Goal: Find specific page/section: Find specific page/section

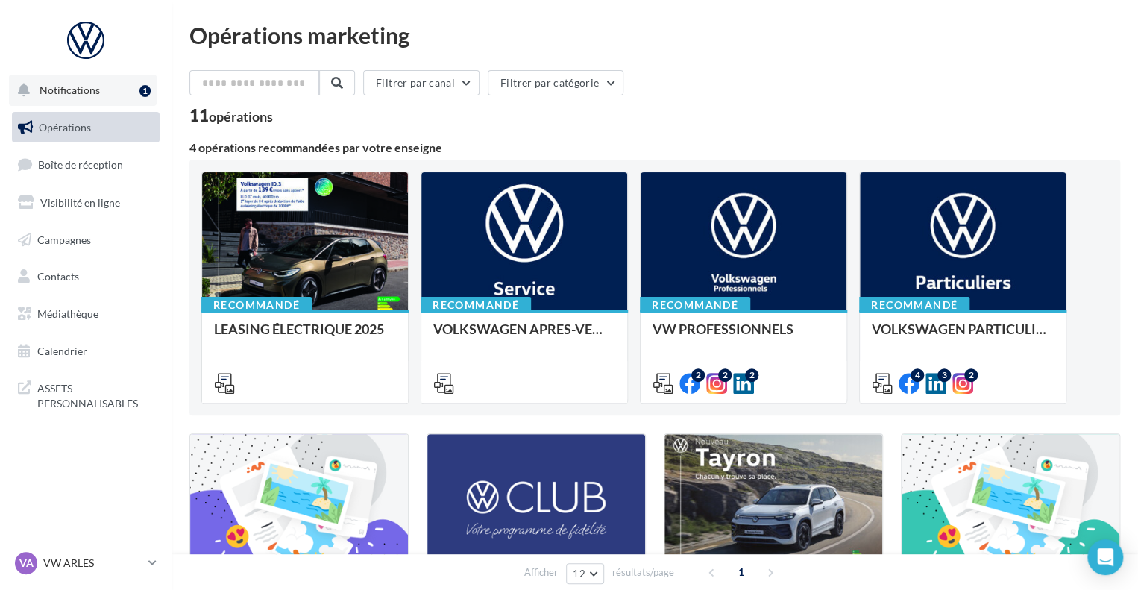
click at [112, 77] on button "Notifications 1" at bounding box center [83, 90] width 148 height 31
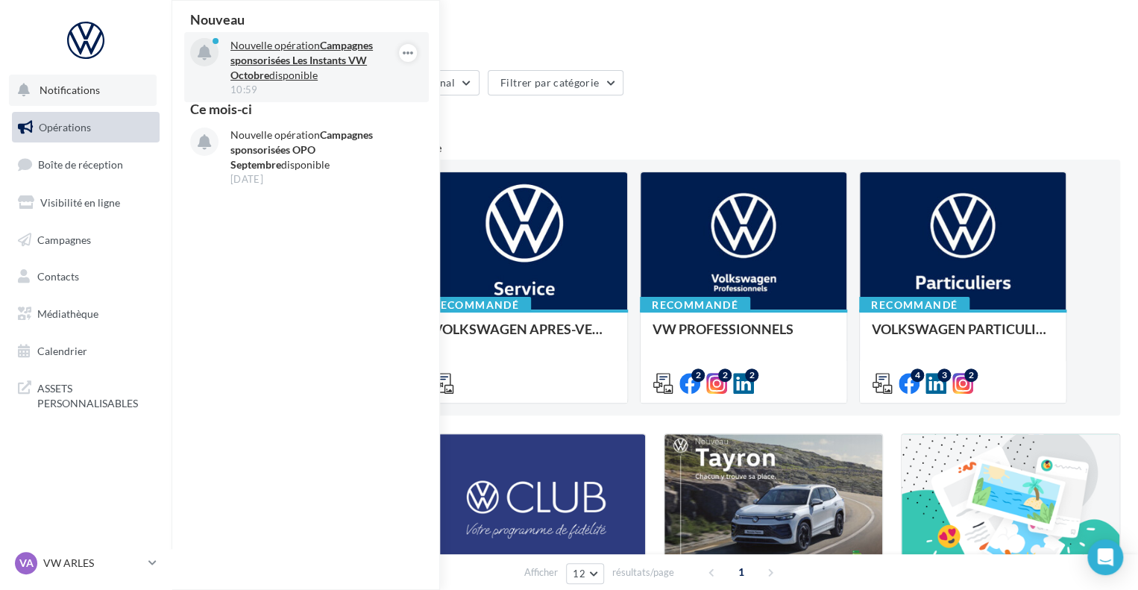
click at [329, 61] on strong "Campagnes sponsorisées Les Instants VW Octobre" at bounding box center [301, 60] width 142 height 42
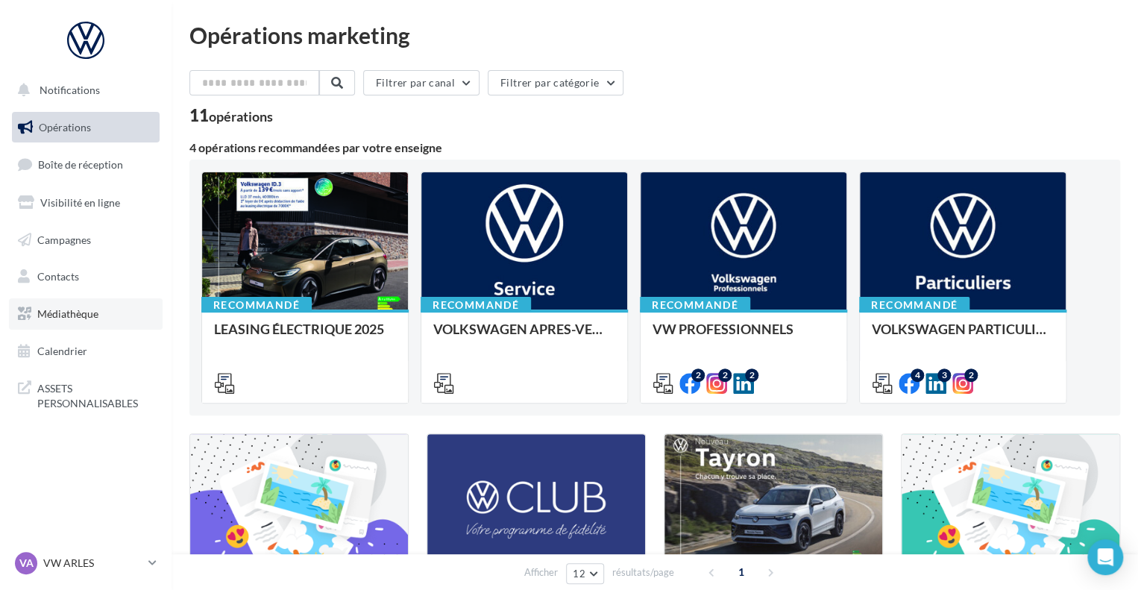
click at [88, 309] on span "Médiathèque" at bounding box center [67, 313] width 61 height 13
click at [122, 316] on link "Médiathèque" at bounding box center [86, 313] width 154 height 31
